Goal: Navigation & Orientation: Understand site structure

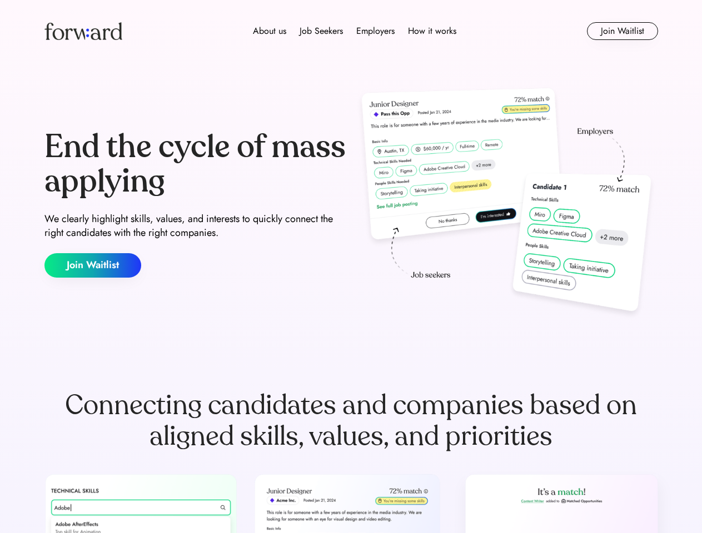
click at [351, 267] on div "End the cycle of mass applying We clearly highlight skills, values, and interes…" at bounding box center [350, 203] width 613 height 239
click at [351, 31] on div "About us Job Seekers Employers How it works" at bounding box center [355, 30] width 438 height 13
click at [83, 31] on img at bounding box center [83, 31] width 78 height 18
click at [355, 31] on div "About us Job Seekers Employers How it works" at bounding box center [355, 30] width 438 height 13
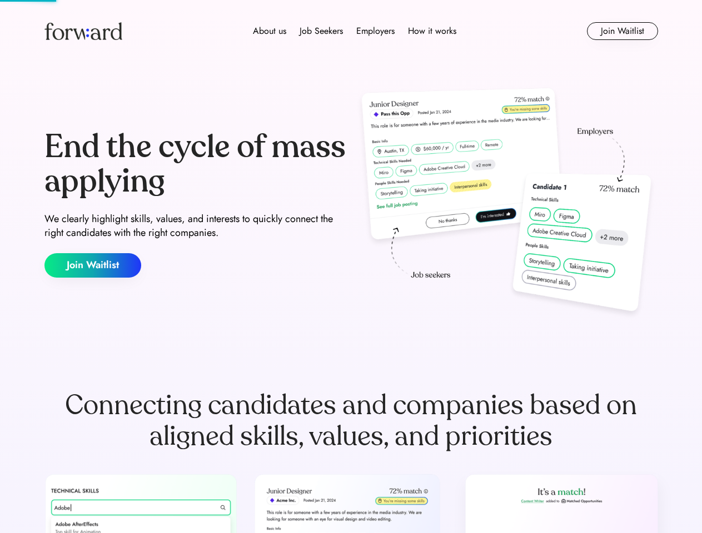
click at [270, 31] on div "About us" at bounding box center [269, 30] width 33 height 13
click at [321, 31] on div "Job Seekers" at bounding box center [321, 30] width 43 height 13
click at [375, 31] on div "Employers" at bounding box center [375, 30] width 38 height 13
click at [431, 31] on div "How it works" at bounding box center [432, 30] width 48 height 13
click at [622, 31] on button "Join Waitlist" at bounding box center [622, 31] width 71 height 18
